Goal: Navigation & Orientation: Find specific page/section

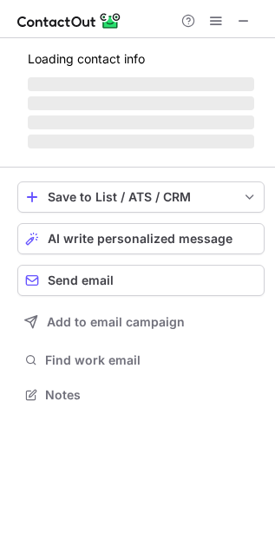
scroll to position [393, 275]
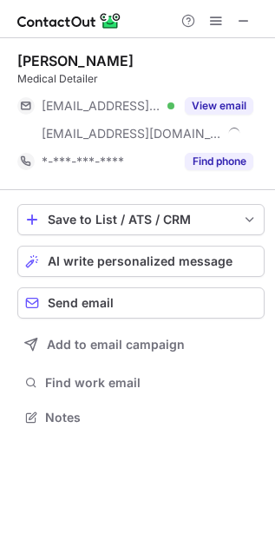
scroll to position [406, 275]
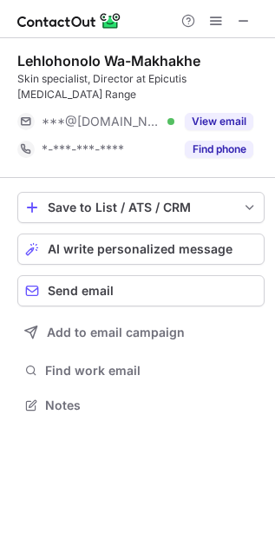
scroll to position [393, 275]
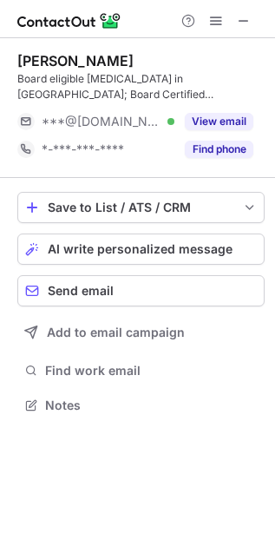
scroll to position [393, 275]
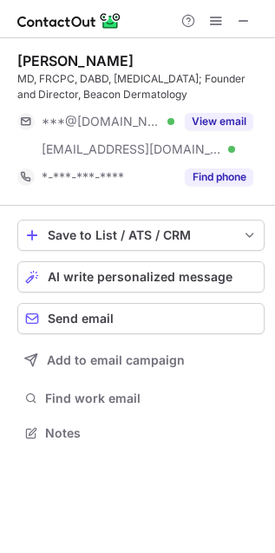
scroll to position [421, 275]
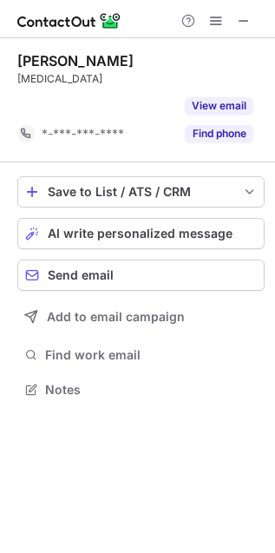
scroll to position [9, 9]
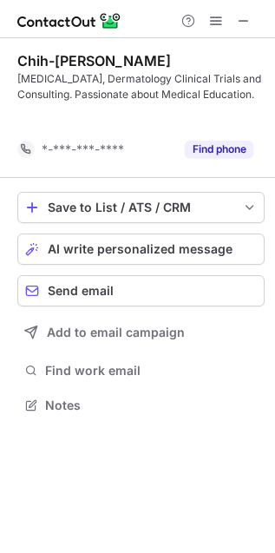
scroll to position [366, 275]
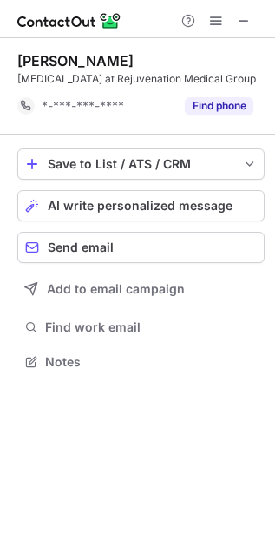
scroll to position [9, 9]
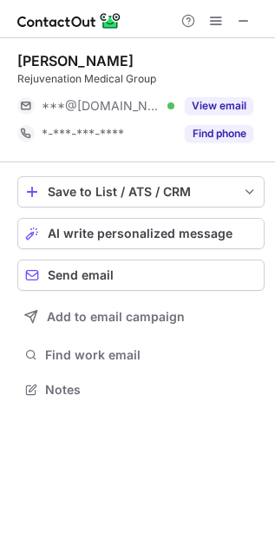
scroll to position [378, 275]
click at [244, 19] on span at bounding box center [244, 21] width 14 height 14
